Goal: Information Seeking & Learning: Learn about a topic

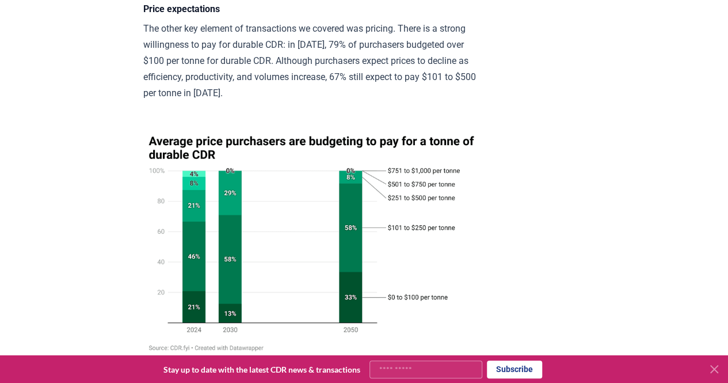
scroll to position [1749, 0]
click at [365, 100] on p "The other key element of transactions we covered was pricing. There is a strong…" at bounding box center [311, 60] width 337 height 81
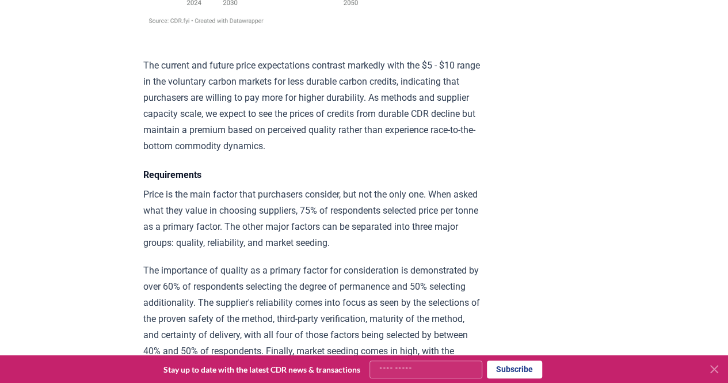
scroll to position [2076, 0]
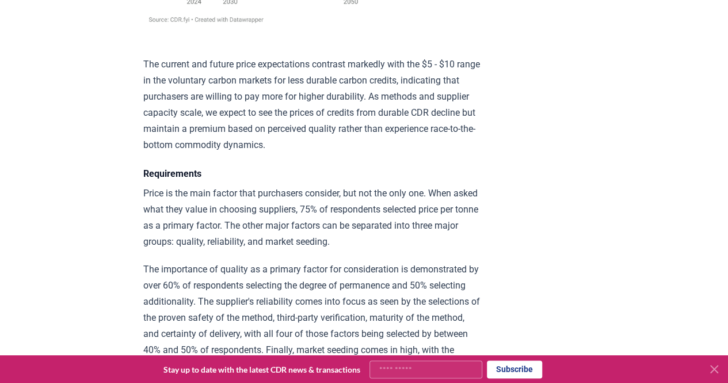
click at [328, 116] on p "The current and future price expectations contrast markedly with the $5 - $10 r…" at bounding box center [311, 104] width 337 height 97
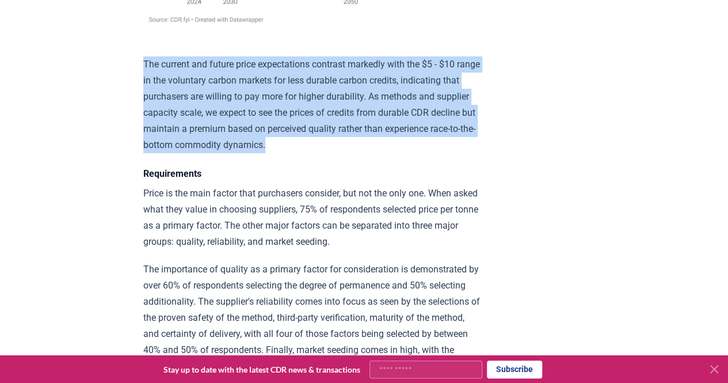
click at [328, 116] on p "The current and future price expectations contrast markedly with the $5 - $10 r…" at bounding box center [311, 104] width 337 height 97
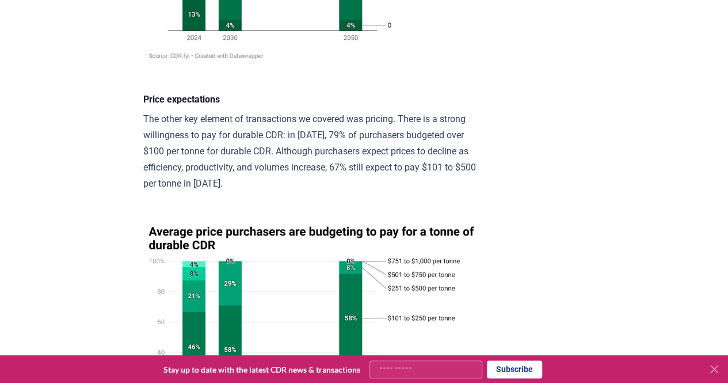
scroll to position [2051, 0]
